Goal: Transaction & Acquisition: Purchase product/service

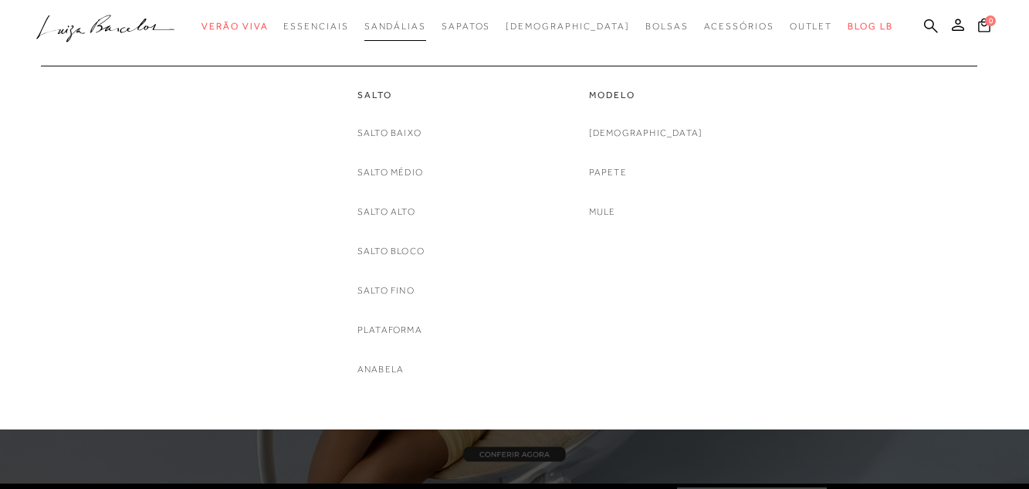
click at [409, 22] on span "Sandálias" at bounding box center [396, 26] width 62 height 11
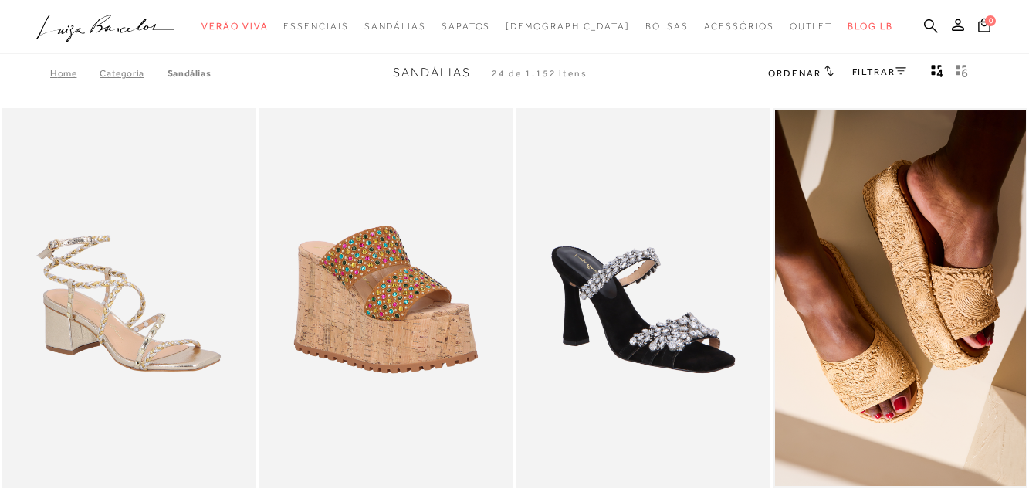
click at [861, 64] on div "FILTRAR" at bounding box center [880, 73] width 54 height 20
click at [884, 75] on link "FILTRAR" at bounding box center [880, 71] width 54 height 11
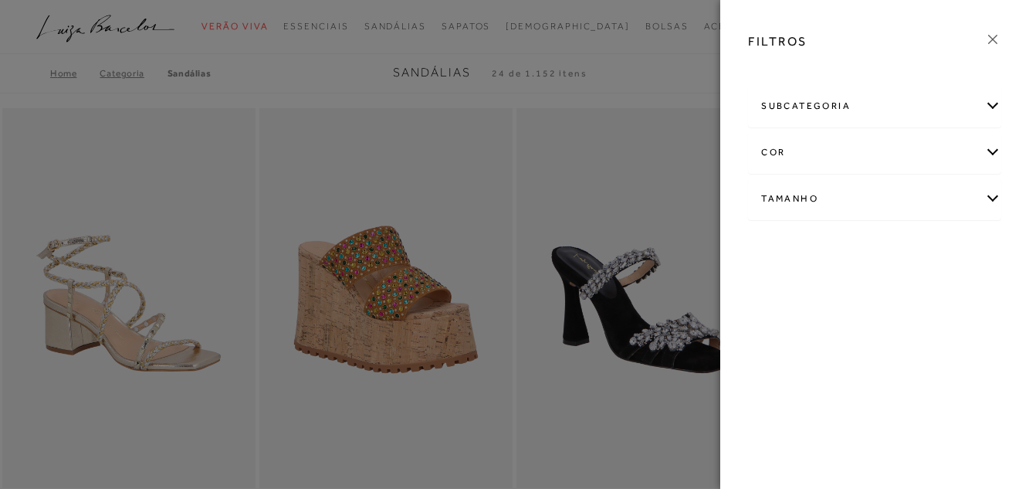
click at [815, 194] on div "Tamanho" at bounding box center [875, 198] width 252 height 41
click at [924, 295] on label "33" at bounding box center [909, 289] width 36 height 33
click at [904, 295] on input "33" at bounding box center [895, 291] width 15 height 15
checkbox input "true"
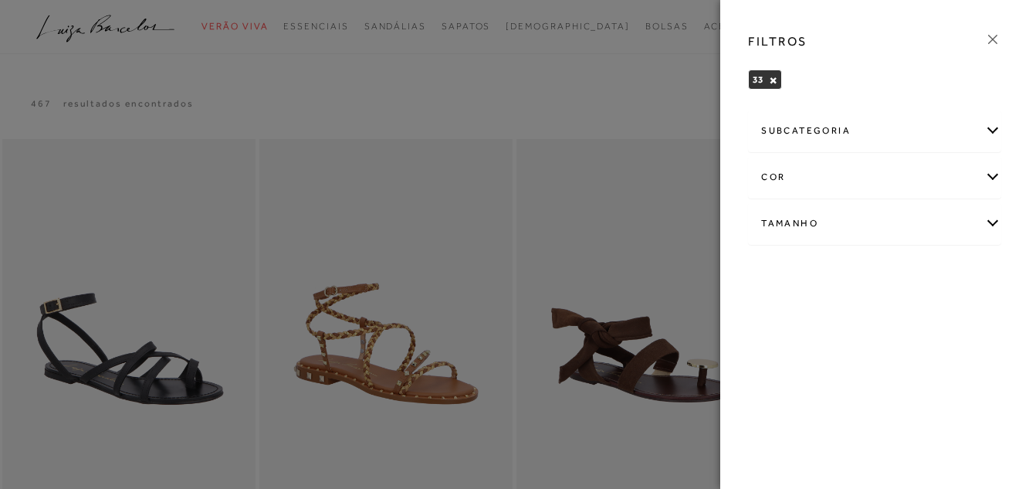
click at [992, 42] on icon at bounding box center [993, 39] width 17 height 17
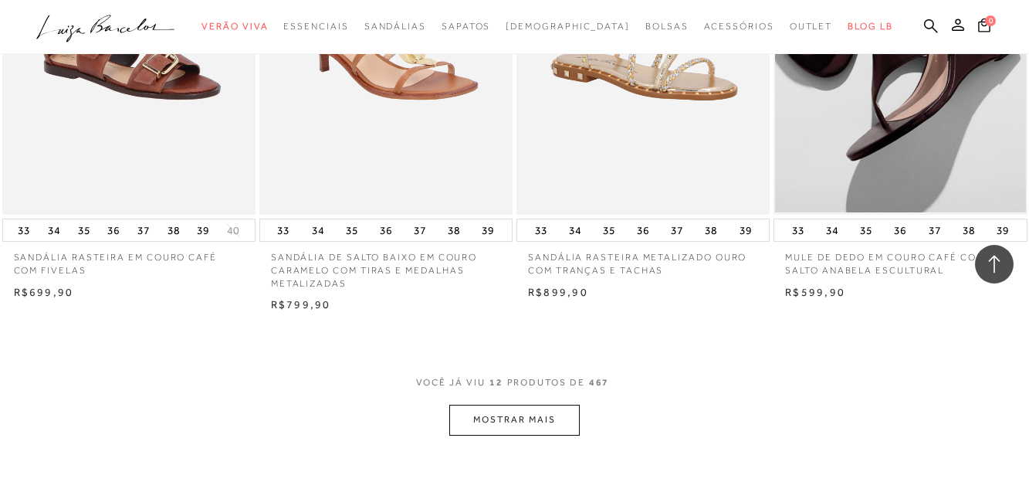
scroll to position [1313, 0]
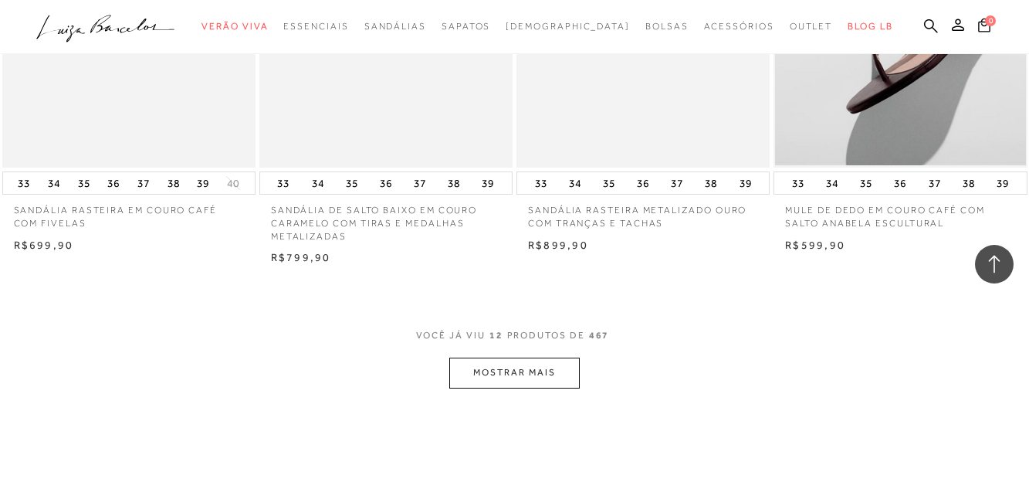
click at [561, 339] on span "PRODUTOS DE" at bounding box center [546, 335] width 78 height 13
click at [560, 371] on button "MOSTRAR MAIS" at bounding box center [514, 373] width 130 height 30
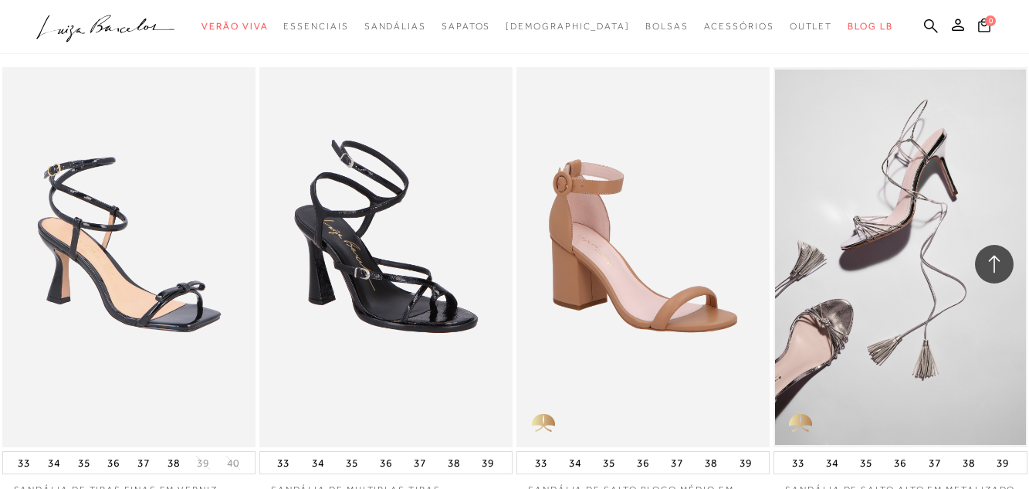
scroll to position [2085, 0]
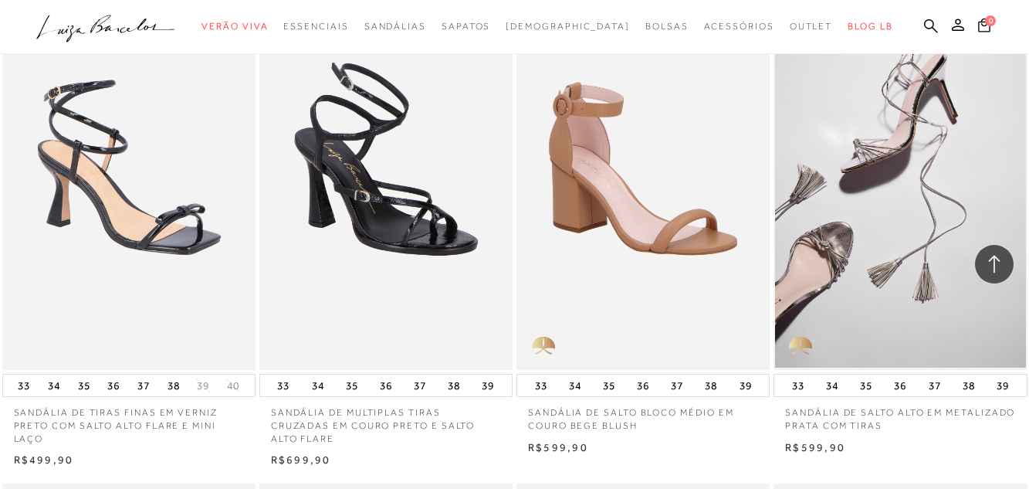
click at [599, 243] on img at bounding box center [643, 179] width 250 height 375
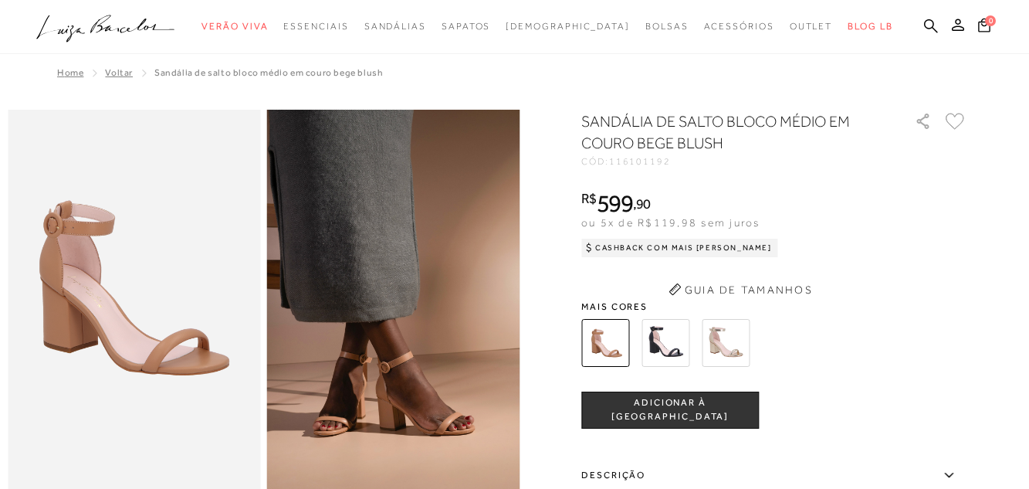
click at [665, 337] on div "SANDÁLIA DE SALTO BLOCO MÉDIO EM COURO BEGE BLUSH CÓD: 116101192 × É necessário…" at bounding box center [775, 424] width 386 height 628
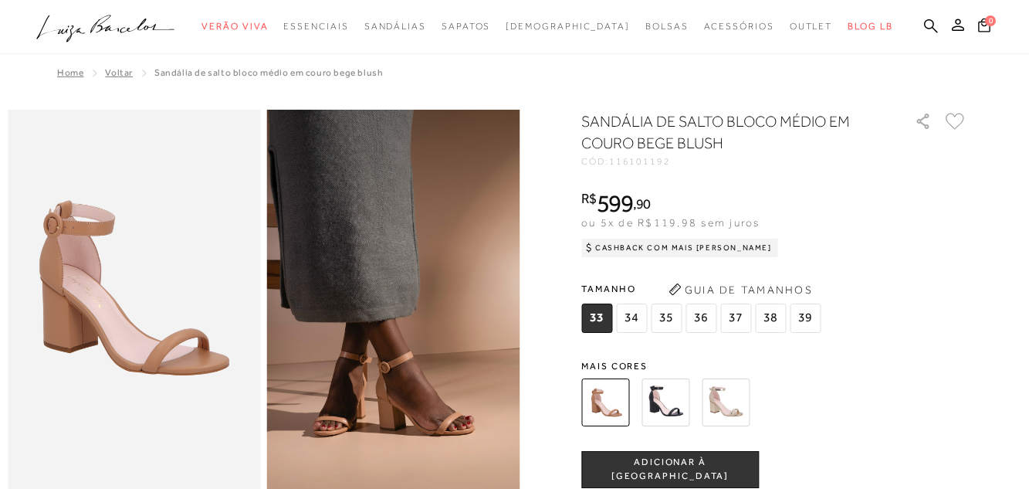
click at [670, 407] on img at bounding box center [666, 402] width 48 height 48
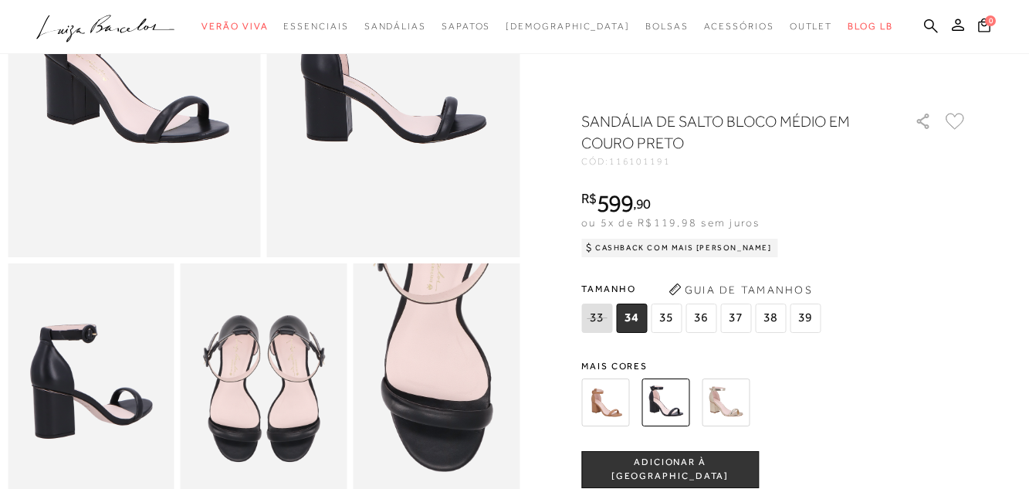
click at [614, 405] on img at bounding box center [606, 402] width 48 height 48
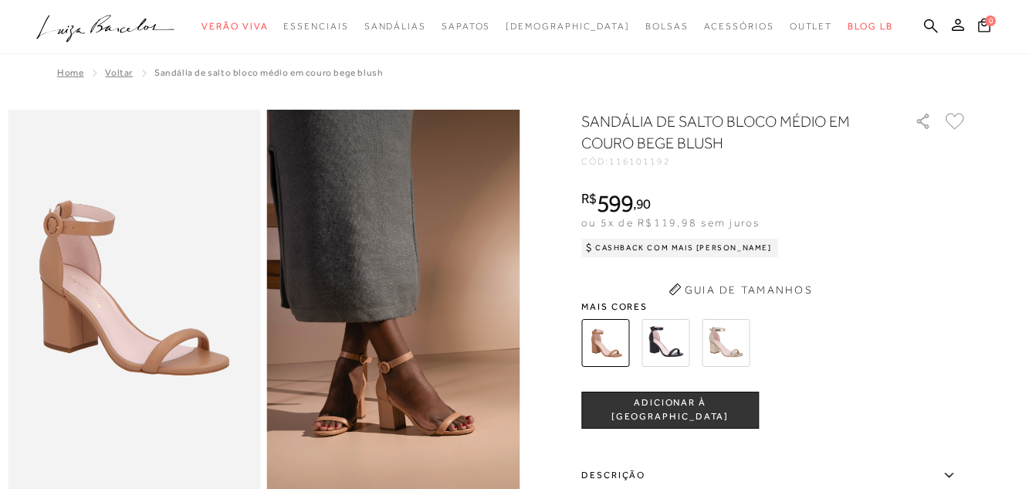
click at [732, 342] on div "SANDÁLIA DE SALTO BLOCO MÉDIO EM COURO BEGE BLUSH CÓD: 116101192 × É necessário…" at bounding box center [775, 424] width 386 height 628
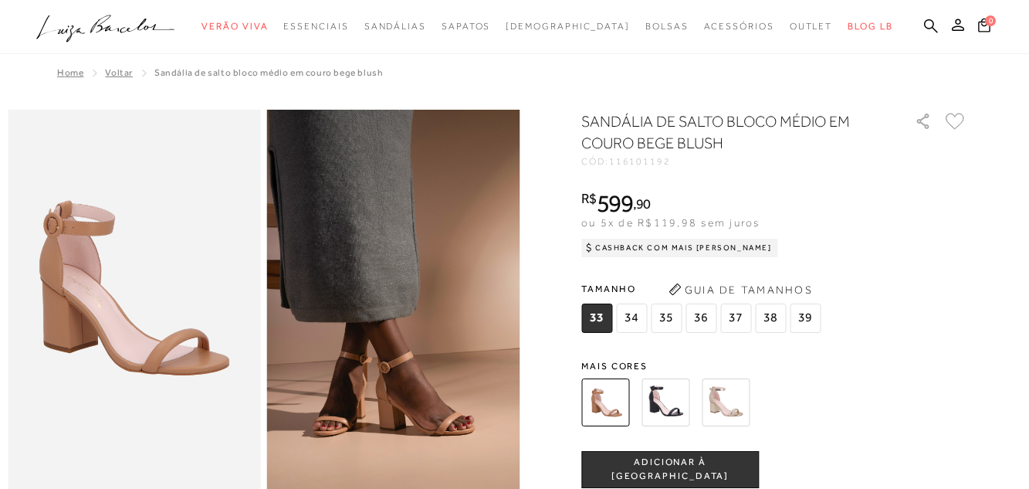
click at [732, 398] on img at bounding box center [726, 402] width 48 height 48
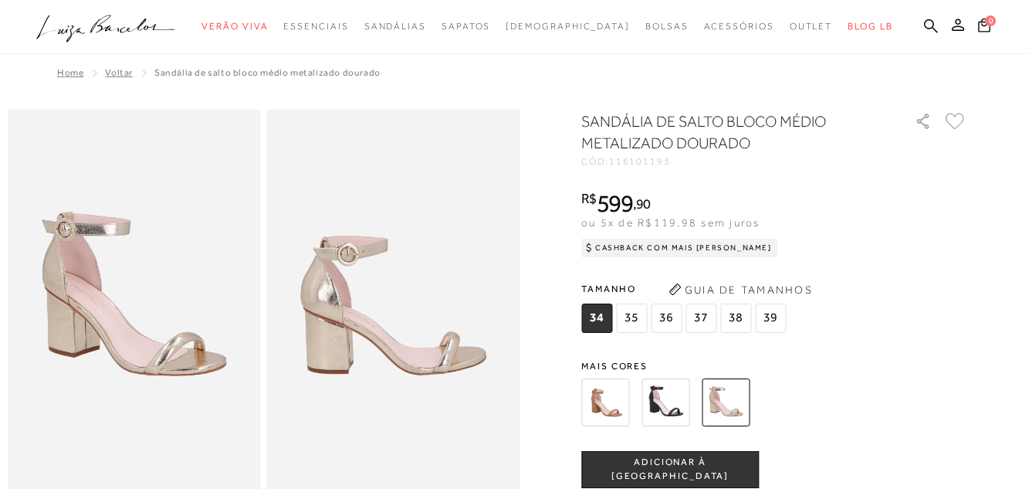
click at [589, 413] on img at bounding box center [606, 402] width 48 height 48
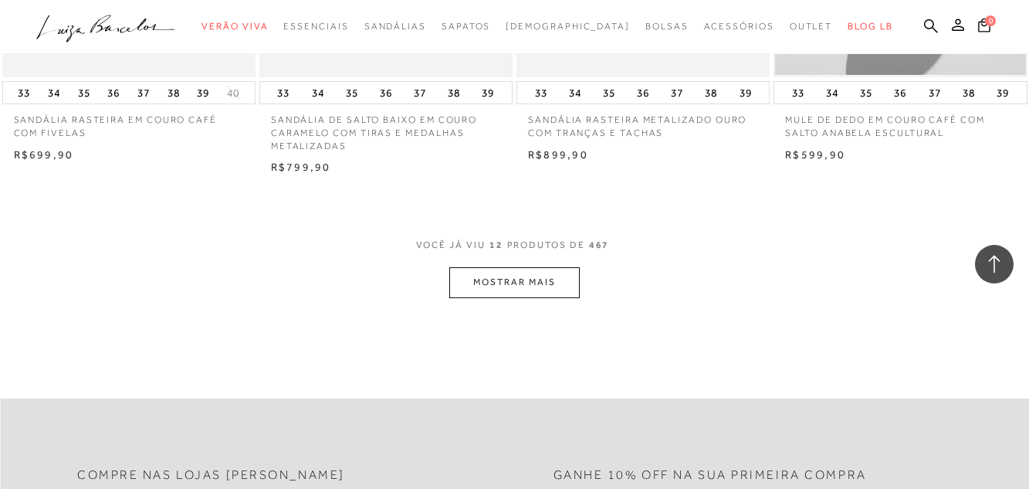
scroll to position [1467, 0]
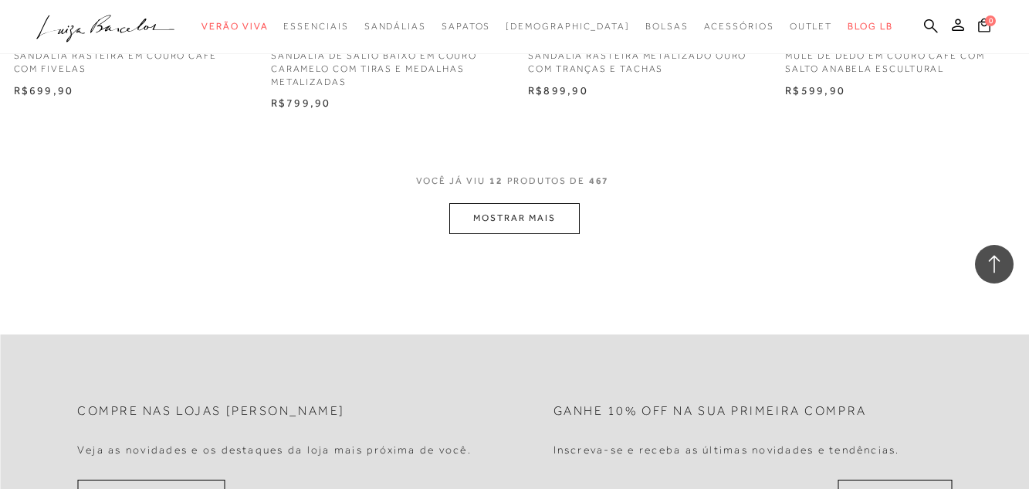
click at [520, 211] on button "MOSTRAR MAIS" at bounding box center [514, 218] width 130 height 30
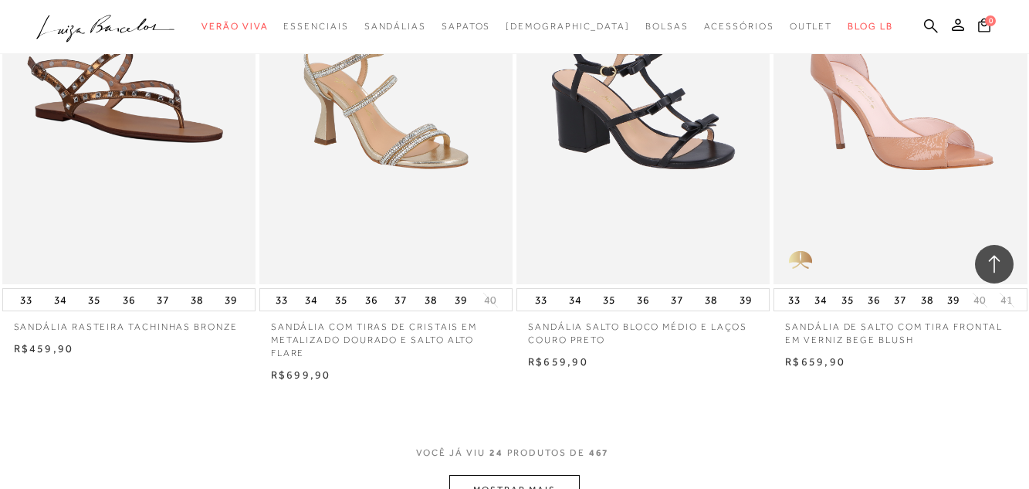
scroll to position [2703, 0]
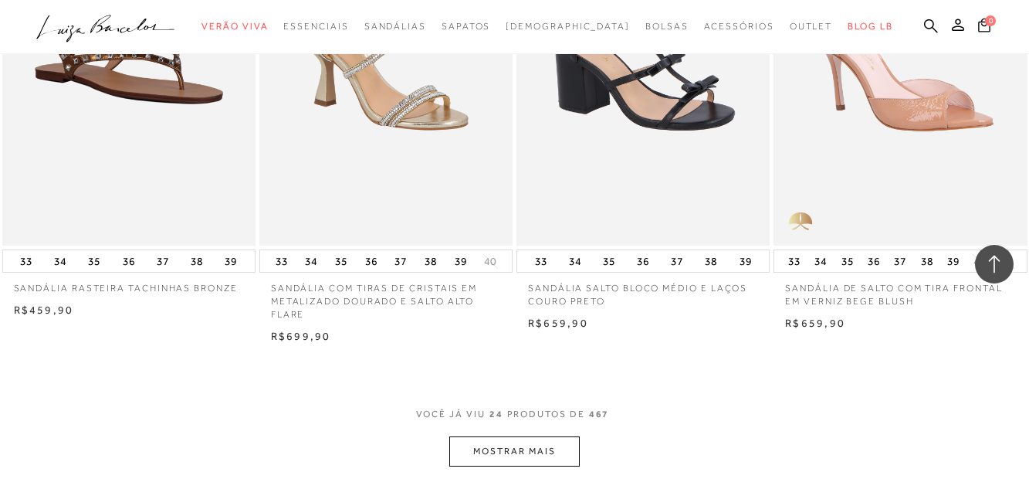
click at [503, 451] on button "MOSTRAR MAIS" at bounding box center [514, 451] width 130 height 30
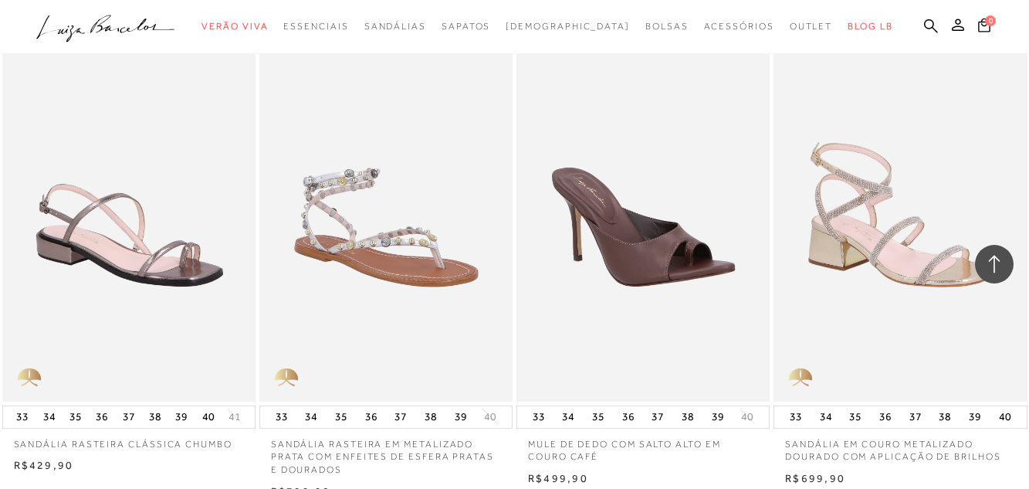
scroll to position [4170, 0]
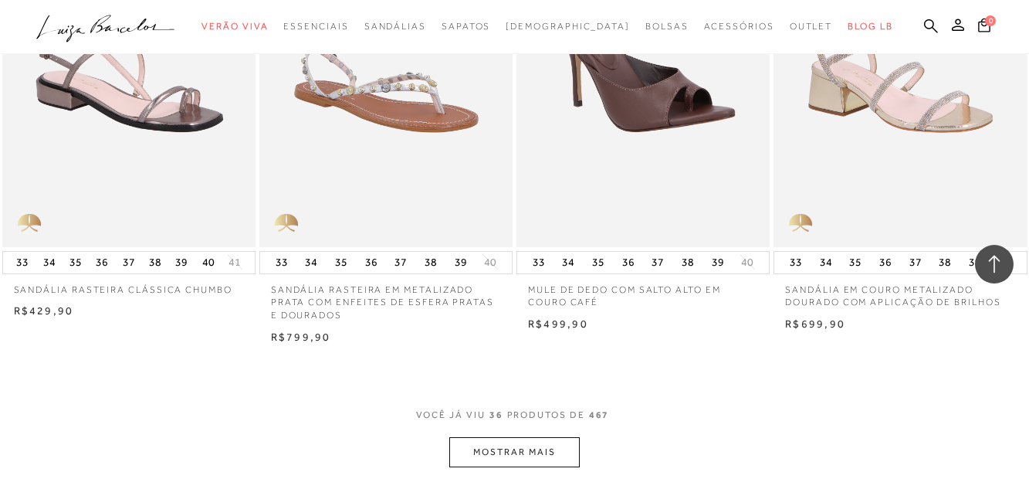
click at [549, 462] on button "MOSTRAR MAIS" at bounding box center [514, 452] width 130 height 30
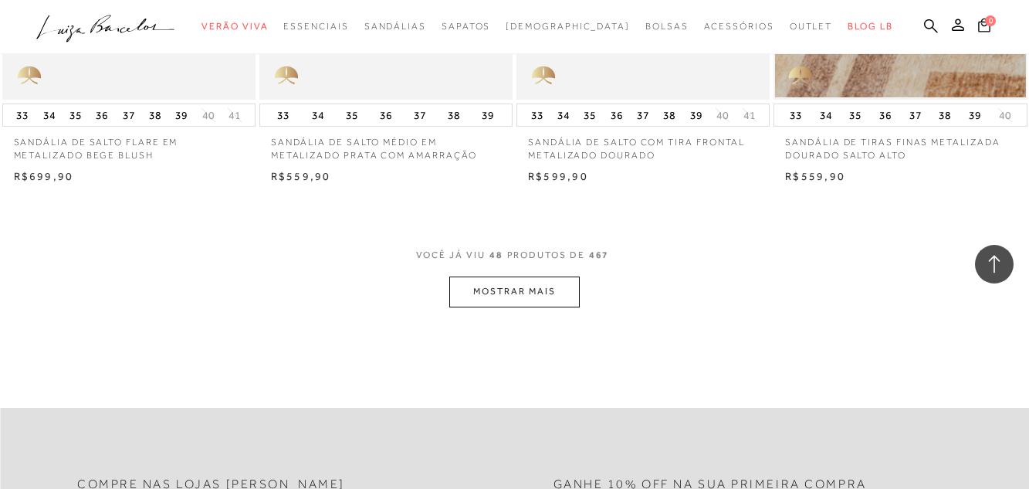
scroll to position [5946, 0]
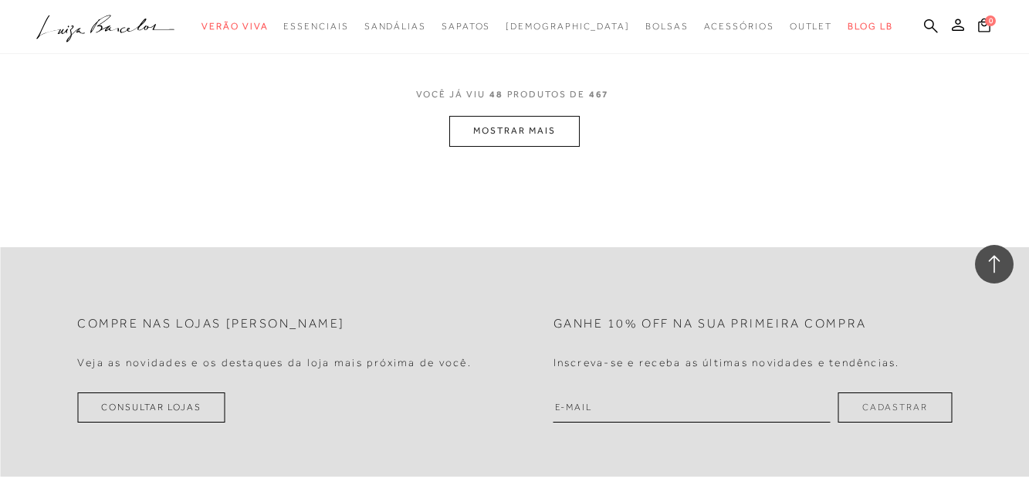
click at [563, 140] on button "MOSTRAR MAIS" at bounding box center [514, 131] width 130 height 30
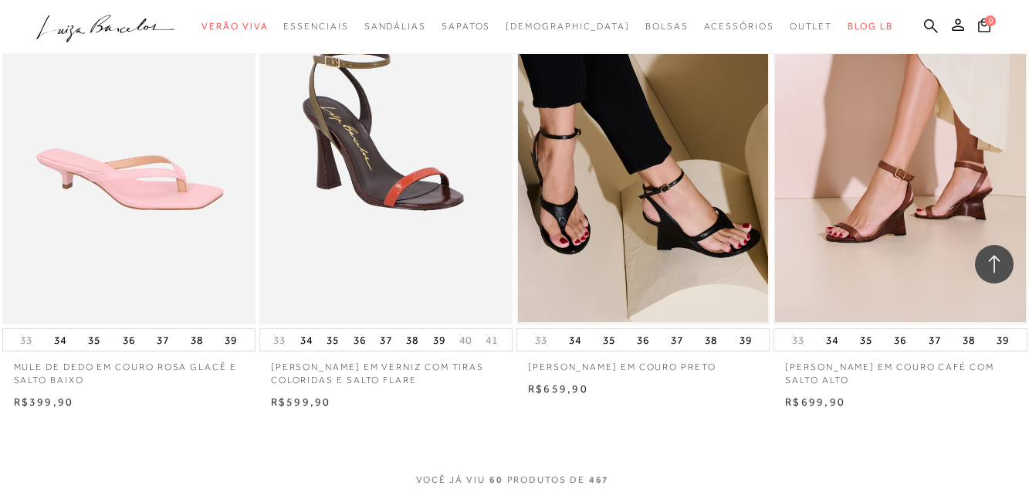
scroll to position [7259, 0]
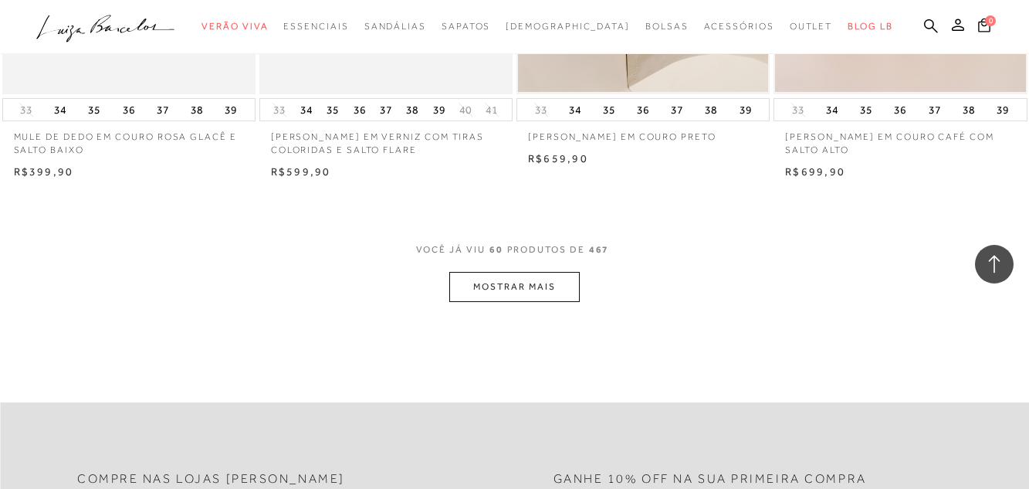
click at [480, 294] on button "MOSTRAR MAIS" at bounding box center [514, 287] width 130 height 30
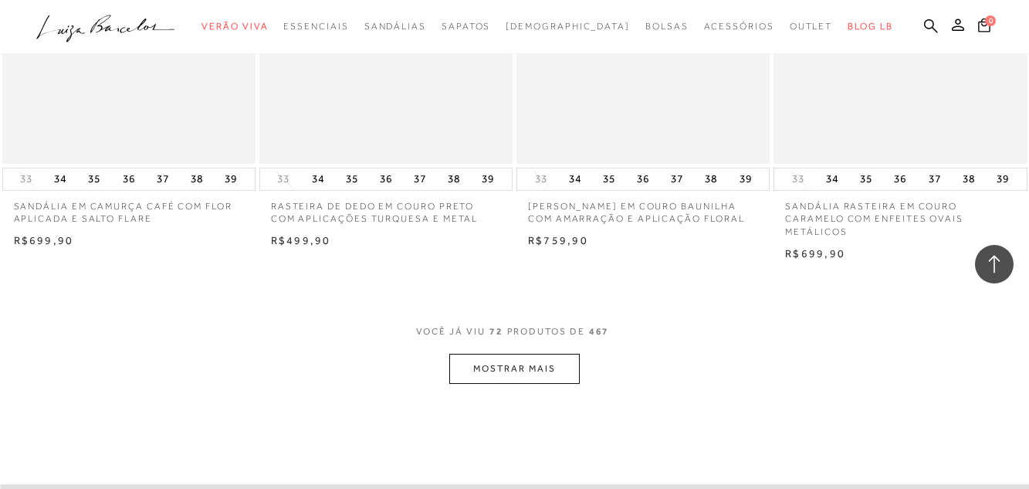
scroll to position [8649, 0]
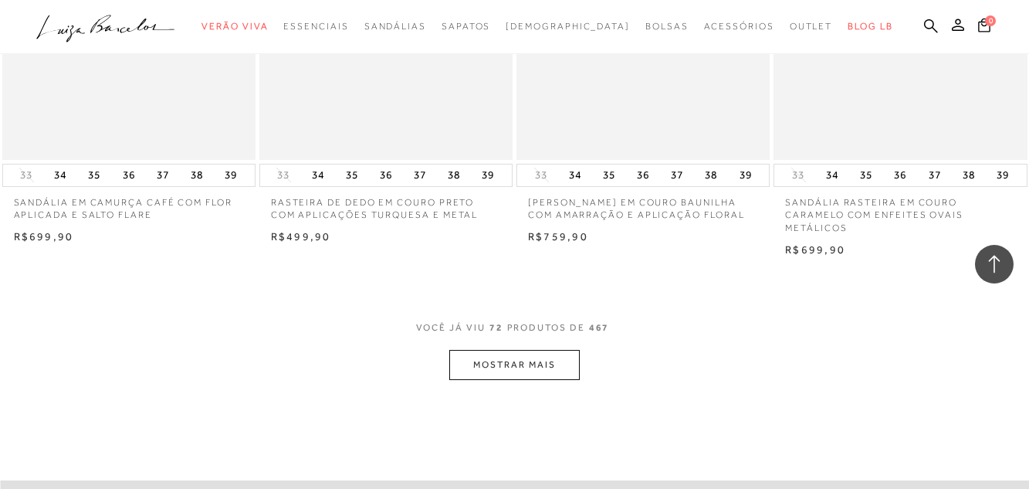
click at [547, 375] on button "MOSTRAR MAIS" at bounding box center [514, 365] width 130 height 30
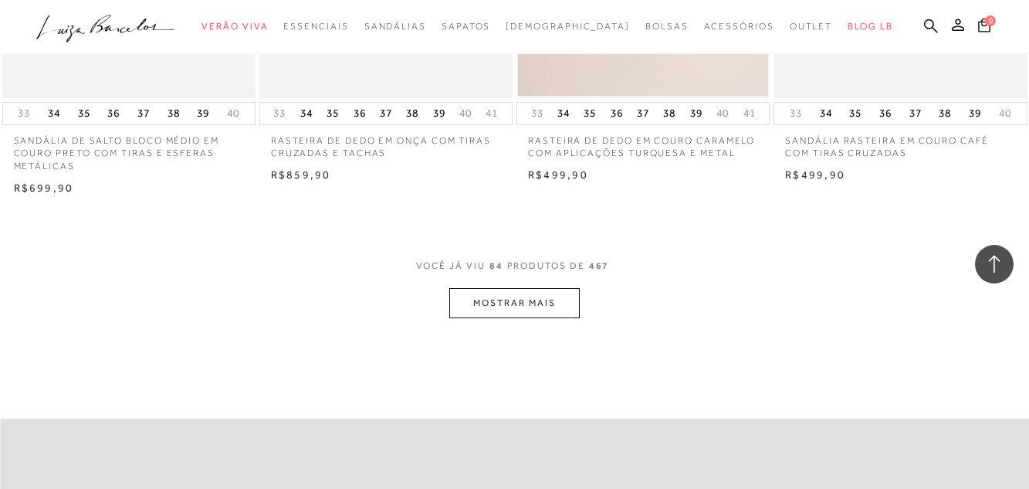
scroll to position [10271, 0]
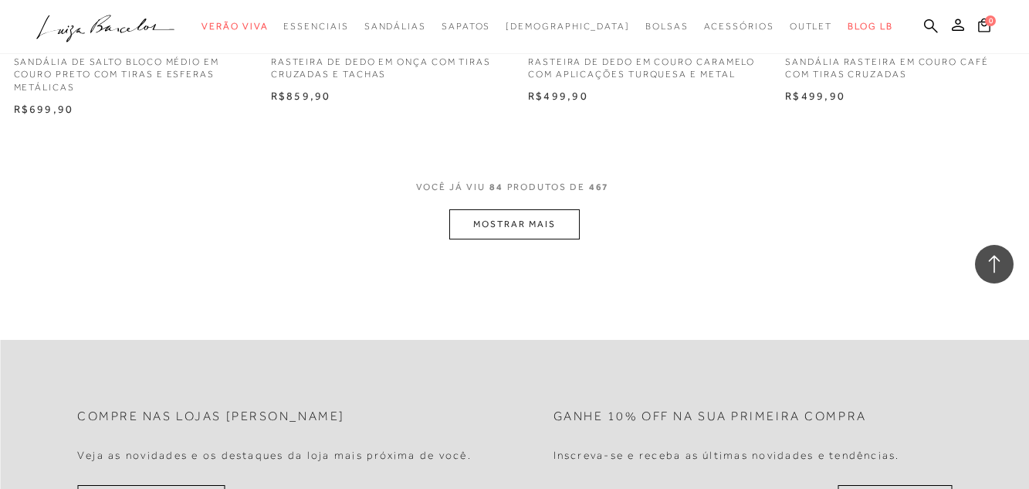
click at [510, 221] on button "MOSTRAR MAIS" at bounding box center [514, 224] width 130 height 30
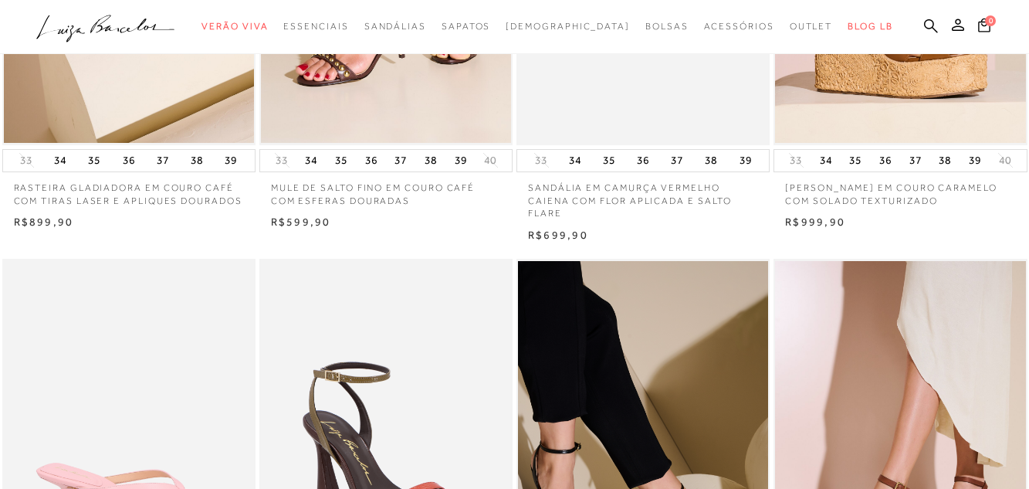
scroll to position [0, 0]
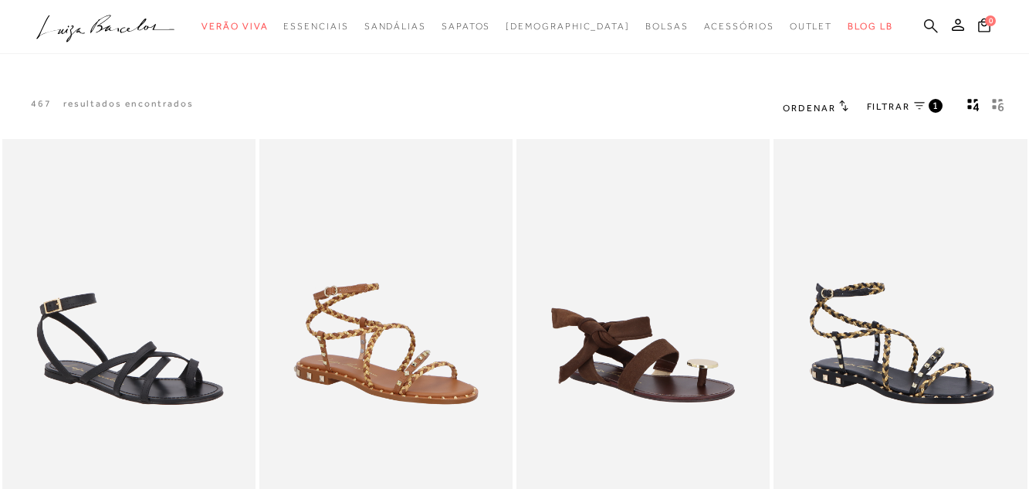
click at [934, 29] on icon at bounding box center [931, 26] width 14 height 14
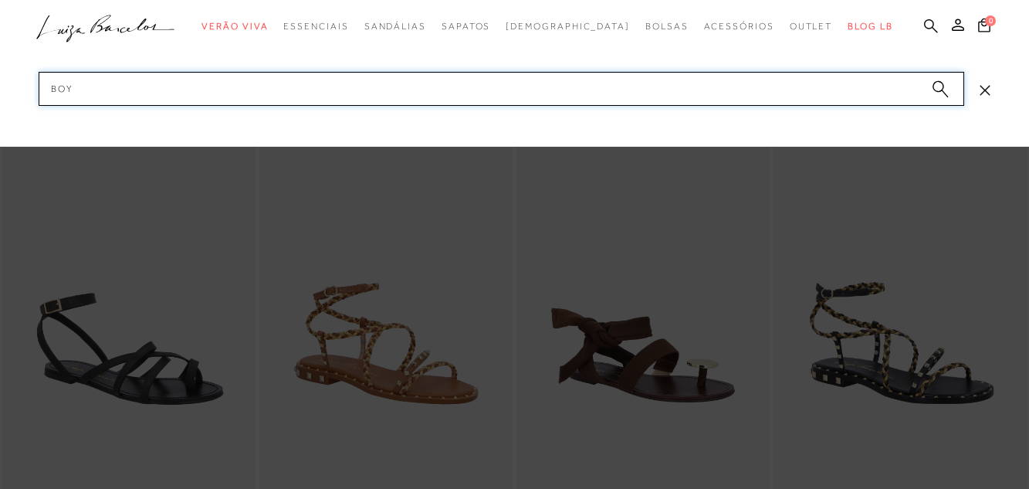
type input "boya"
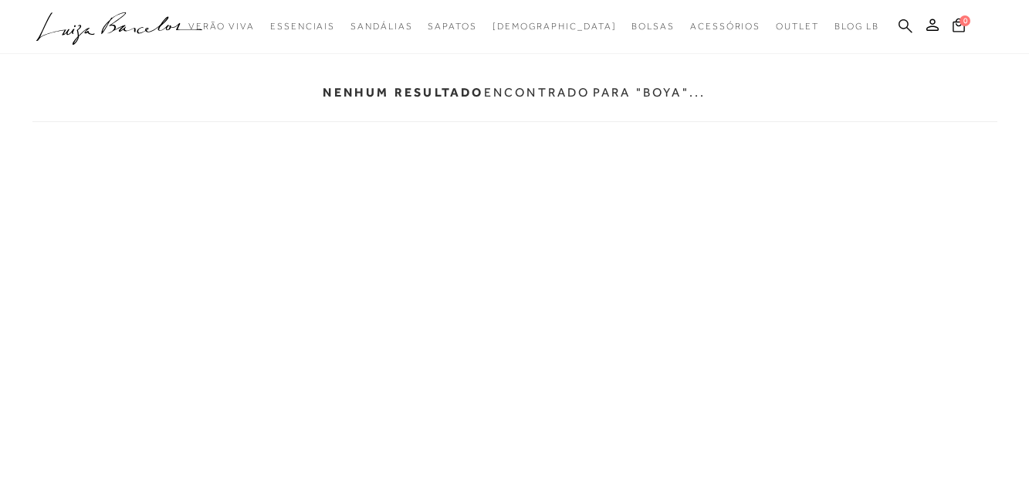
click at [907, 25] on icon at bounding box center [906, 26] width 14 height 14
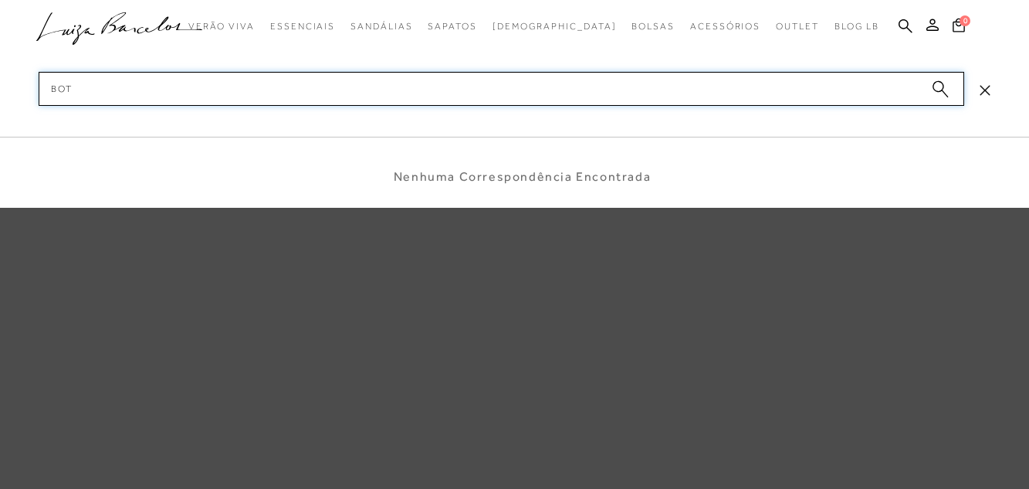
type input "bota"
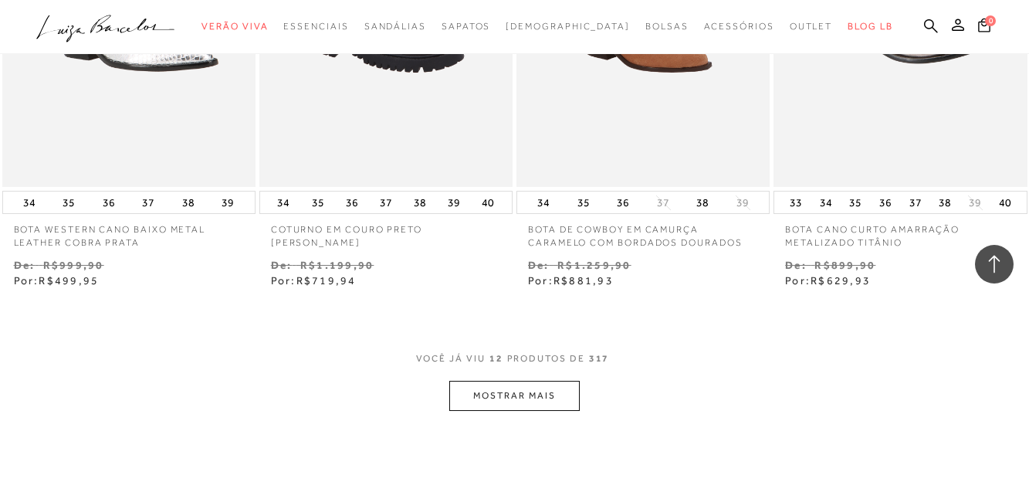
scroll to position [1390, 0]
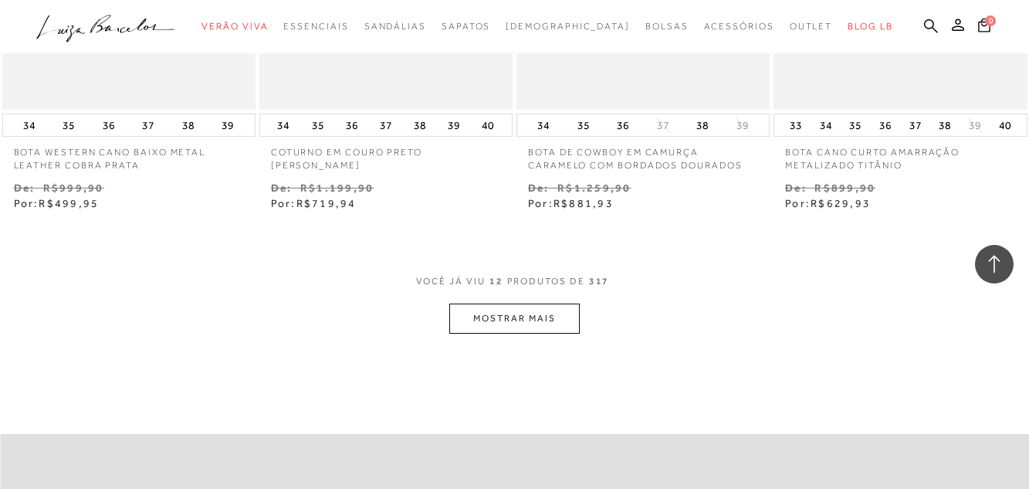
click at [521, 319] on button "MOSTRAR MAIS" at bounding box center [514, 319] width 130 height 30
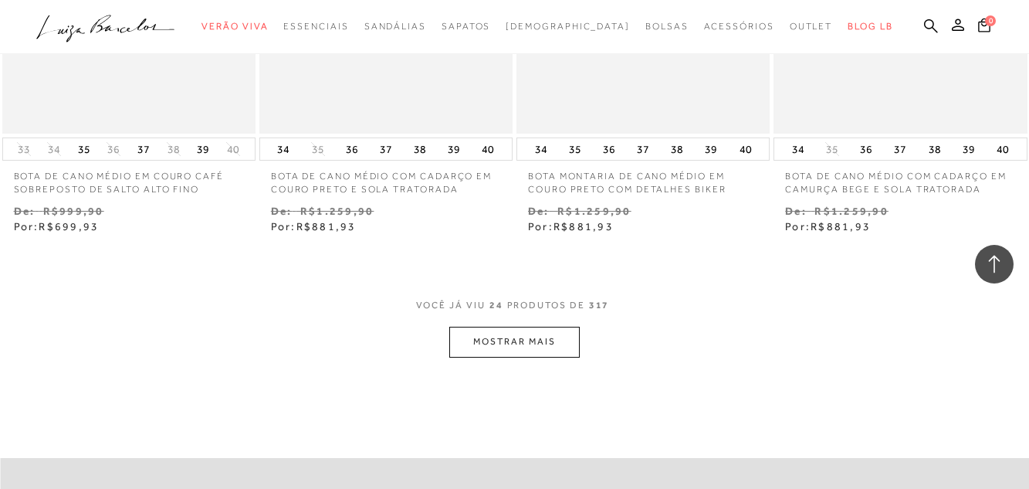
scroll to position [3012, 0]
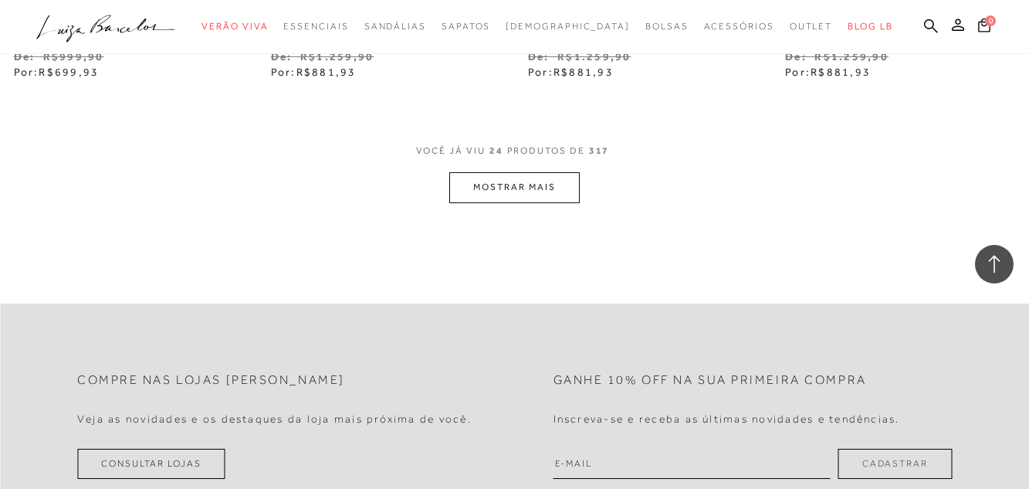
click at [495, 192] on button "MOSTRAR MAIS" at bounding box center [514, 187] width 130 height 30
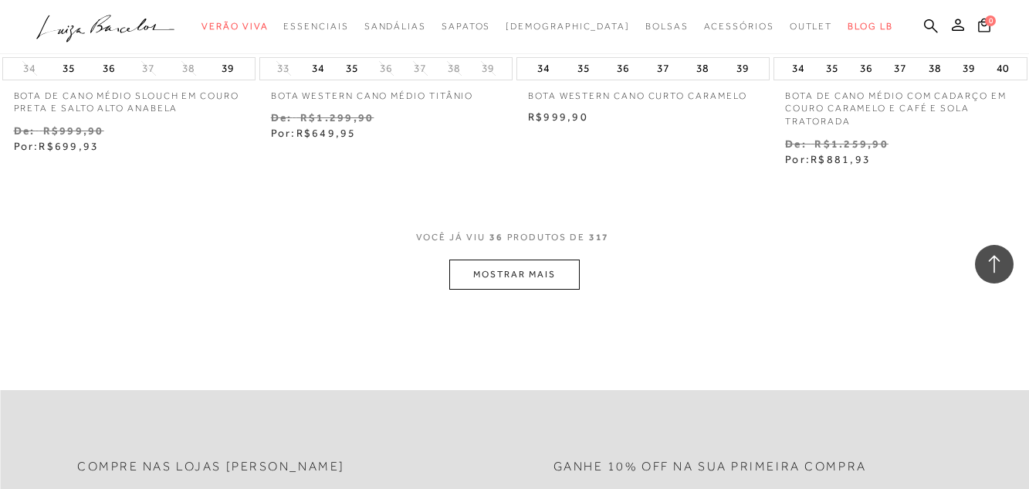
scroll to position [4479, 0]
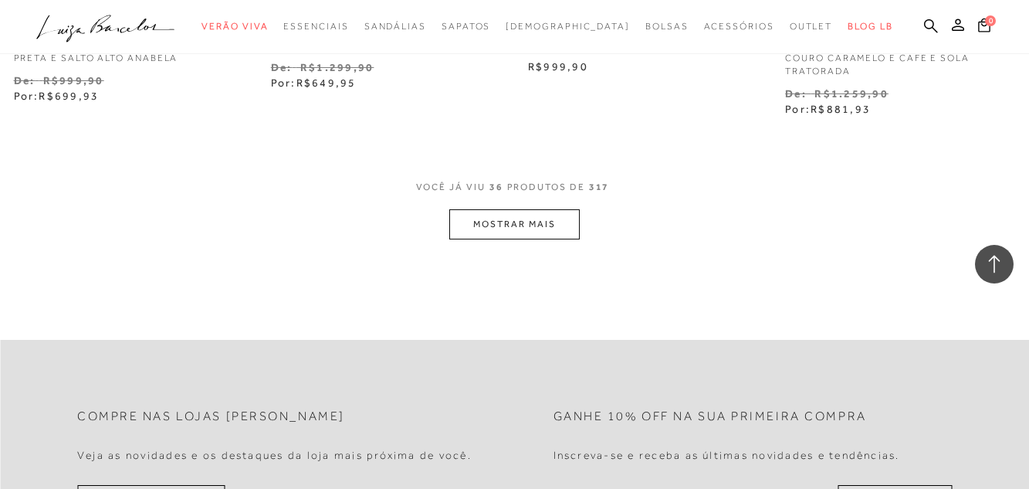
click at [508, 226] on button "MOSTRAR MAIS" at bounding box center [514, 224] width 130 height 30
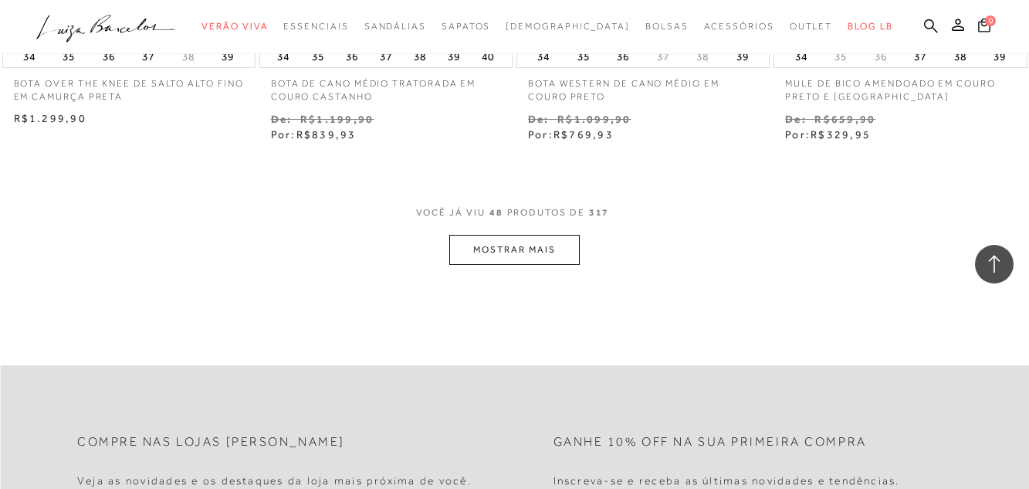
scroll to position [5946, 0]
click at [505, 242] on button "MOSTRAR MAIS" at bounding box center [514, 248] width 130 height 30
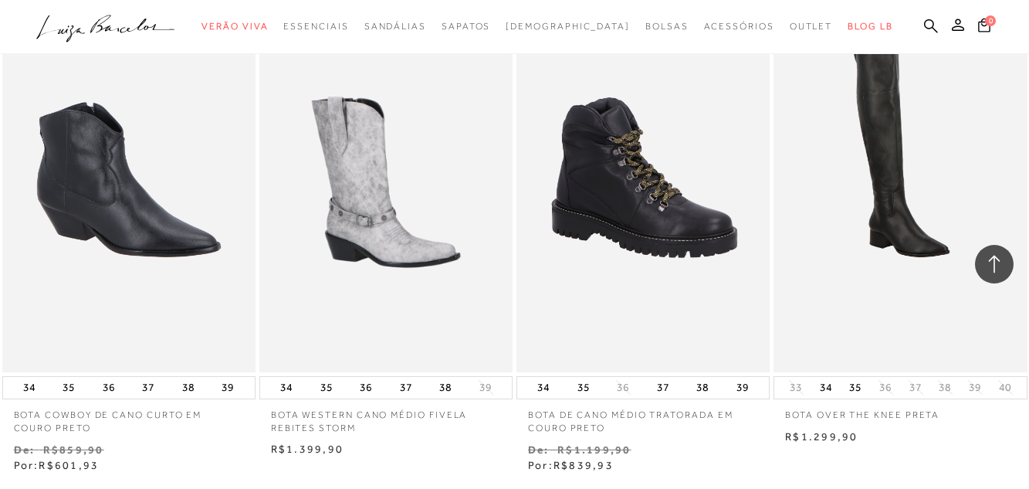
scroll to position [7337, 0]
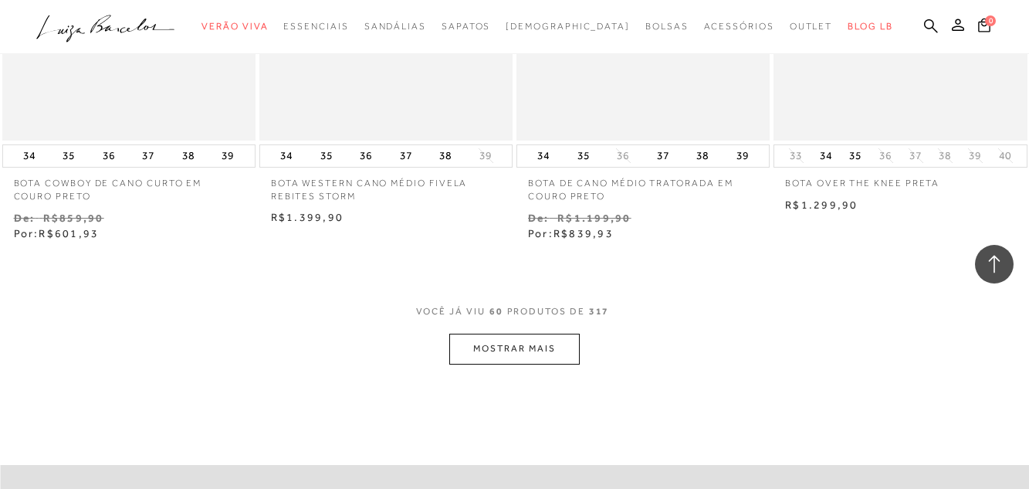
click at [551, 352] on button "MOSTRAR MAIS" at bounding box center [514, 349] width 130 height 30
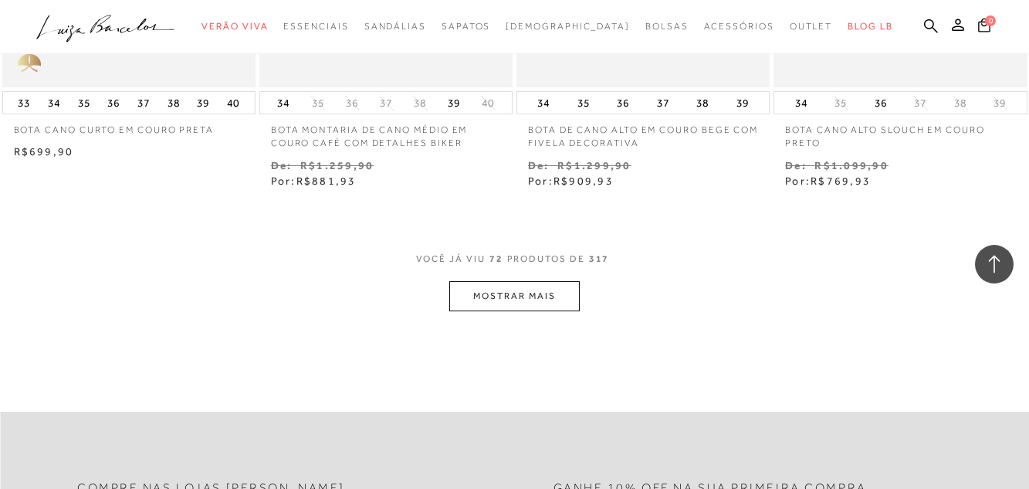
scroll to position [8881, 0]
click at [543, 309] on button "MOSTRAR MAIS" at bounding box center [514, 295] width 130 height 30
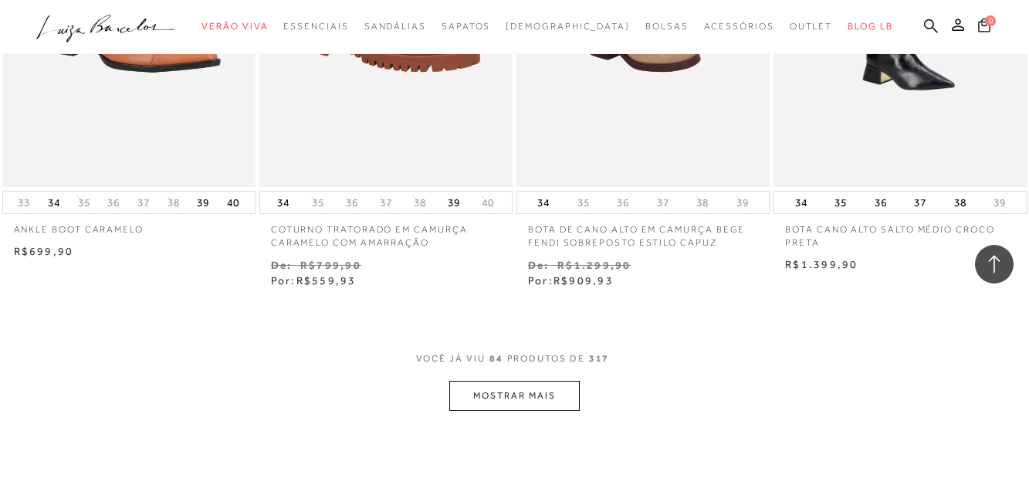
scroll to position [10426, 0]
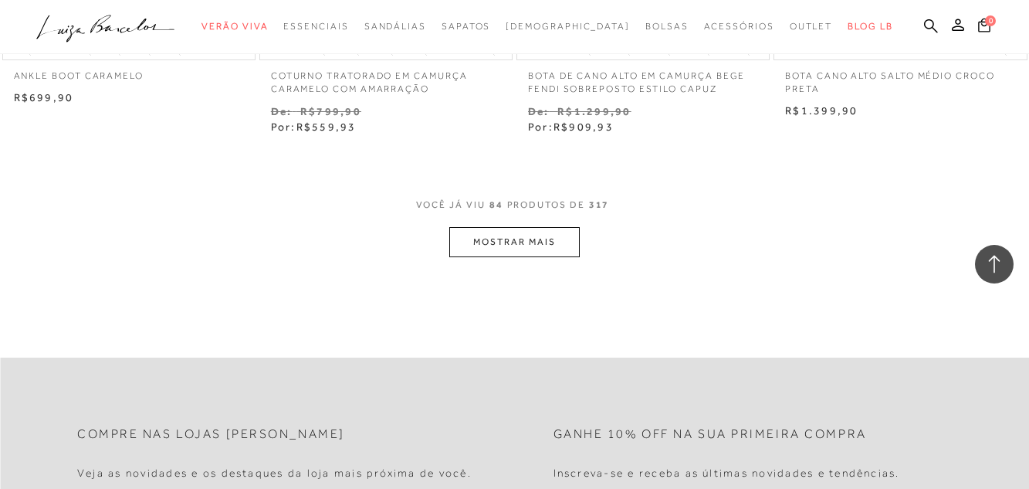
click at [522, 252] on button "MOSTRAR MAIS" at bounding box center [514, 242] width 130 height 30
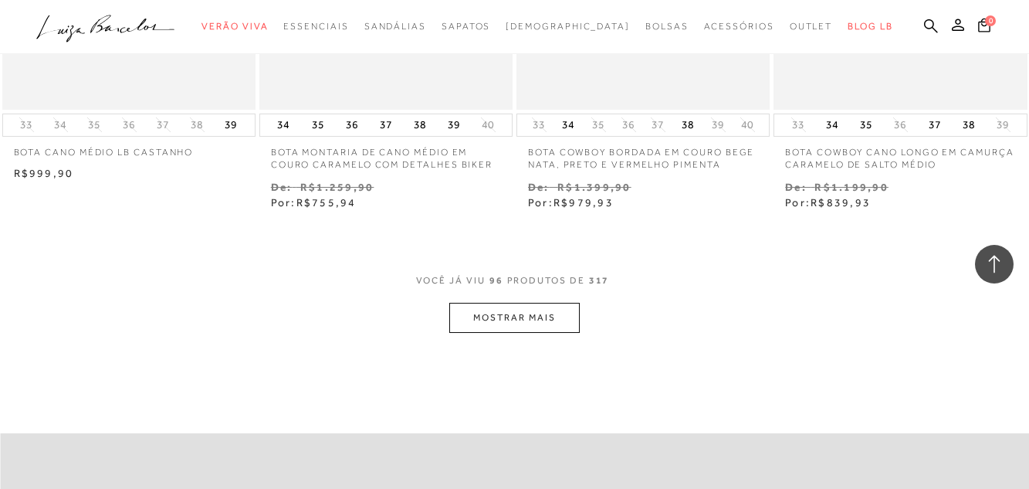
scroll to position [11970, 0]
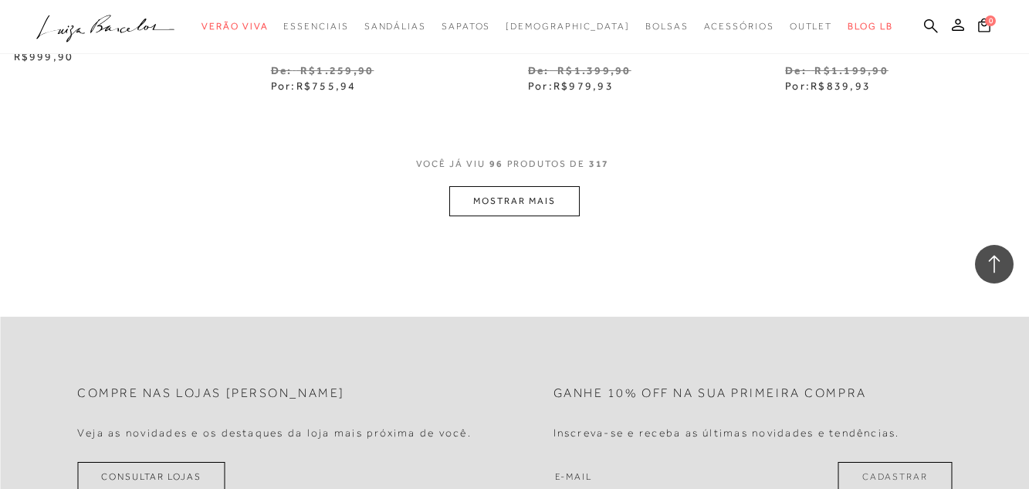
click at [551, 192] on button "MOSTRAR MAIS" at bounding box center [514, 201] width 130 height 30
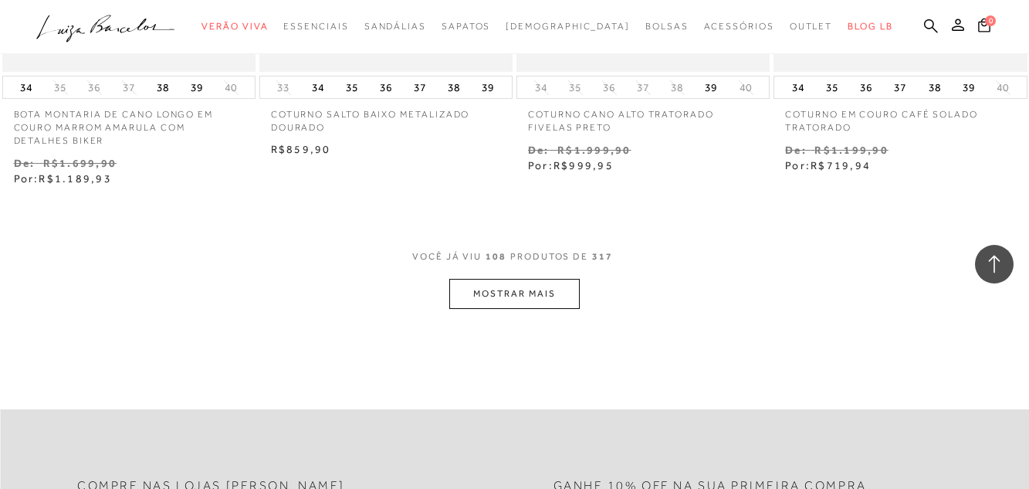
scroll to position [13437, 0]
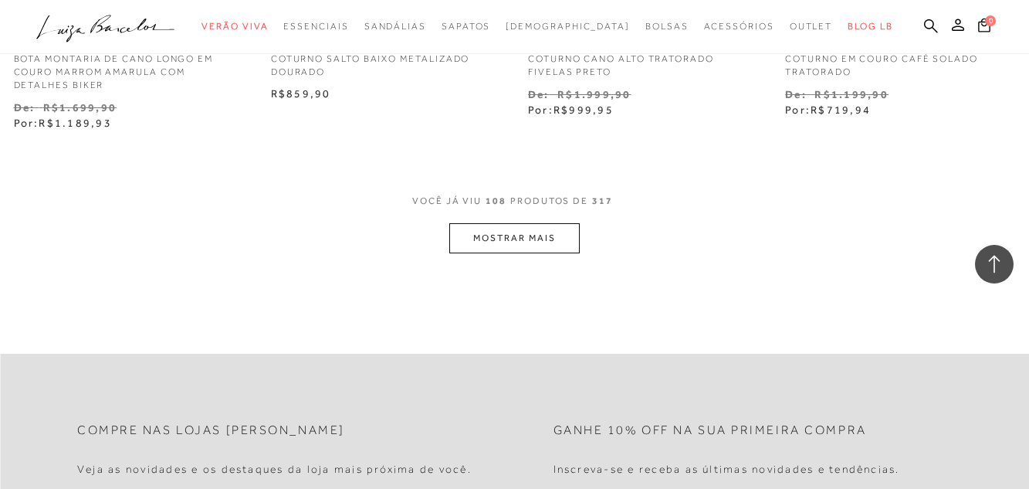
click at [557, 223] on button "MOSTRAR MAIS" at bounding box center [514, 238] width 130 height 30
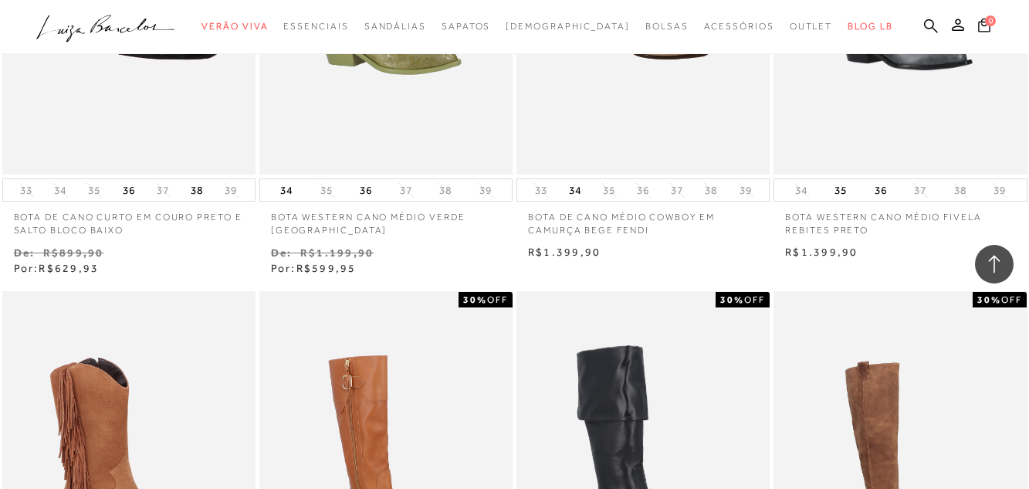
scroll to position [13978, 0]
